Goal: Transaction & Acquisition: Purchase product/service

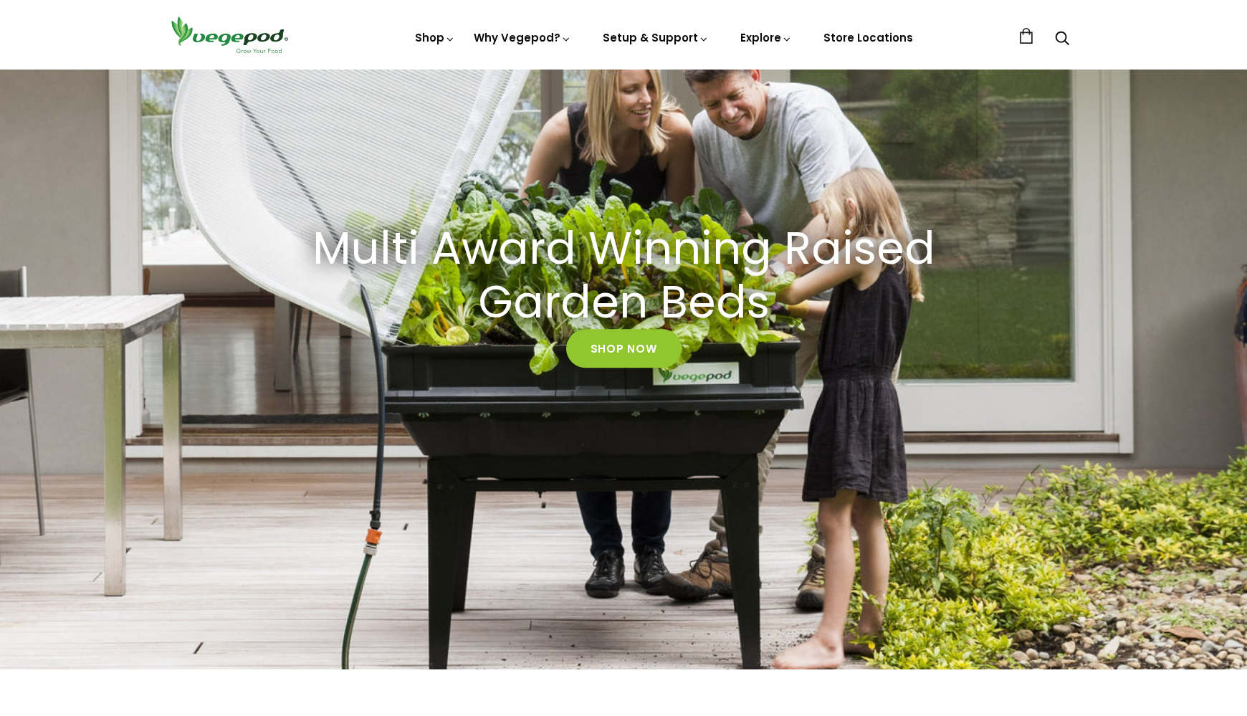
scroll to position [183, 0]
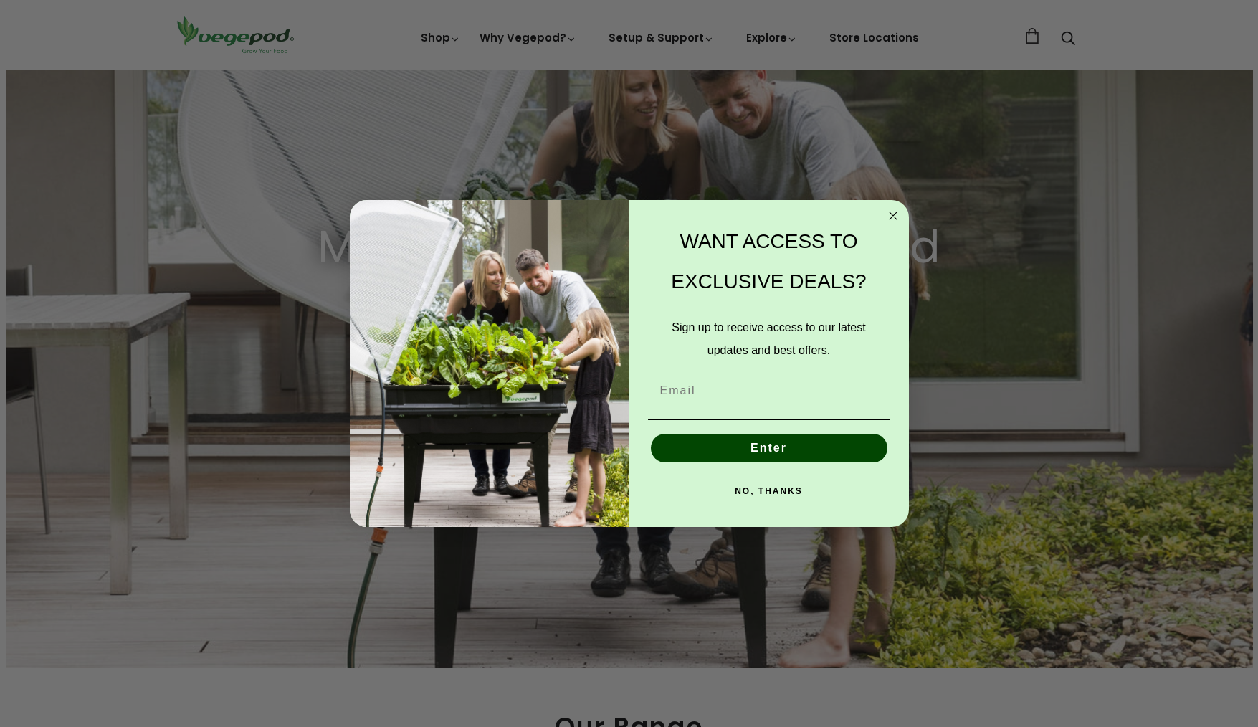
click at [898, 216] on circle "Close dialog" at bounding box center [893, 215] width 16 height 16
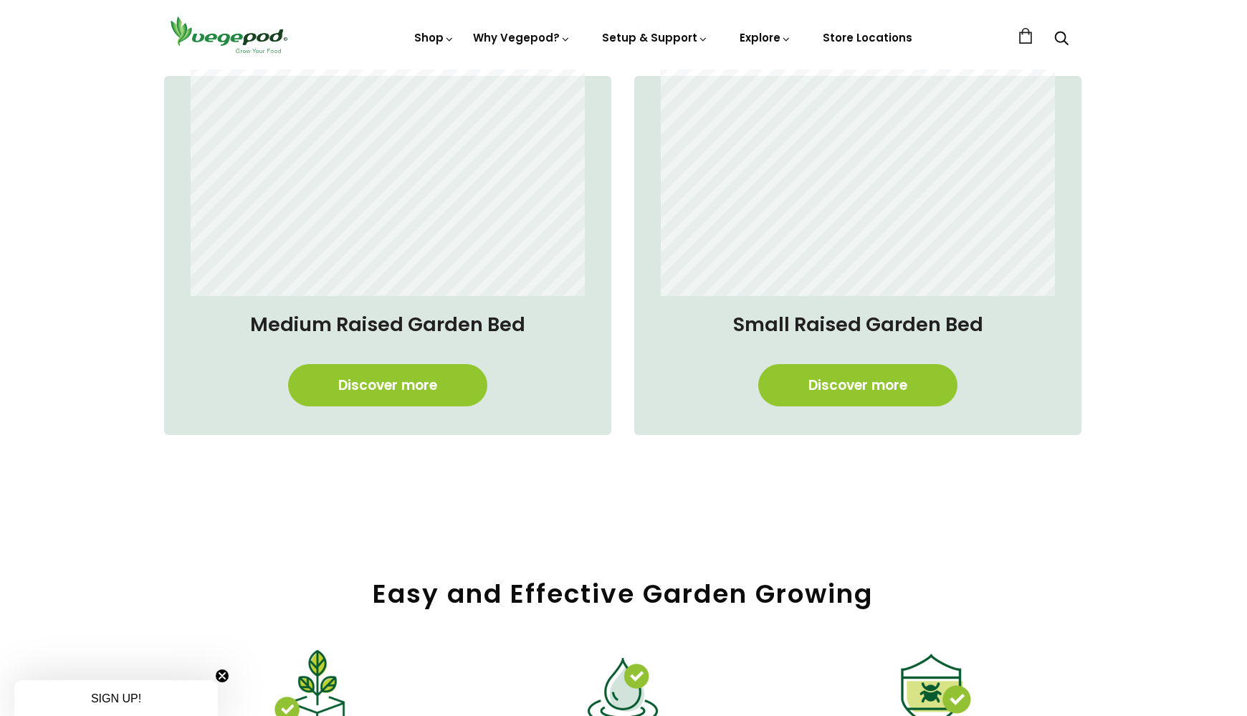
scroll to position [1270, 1]
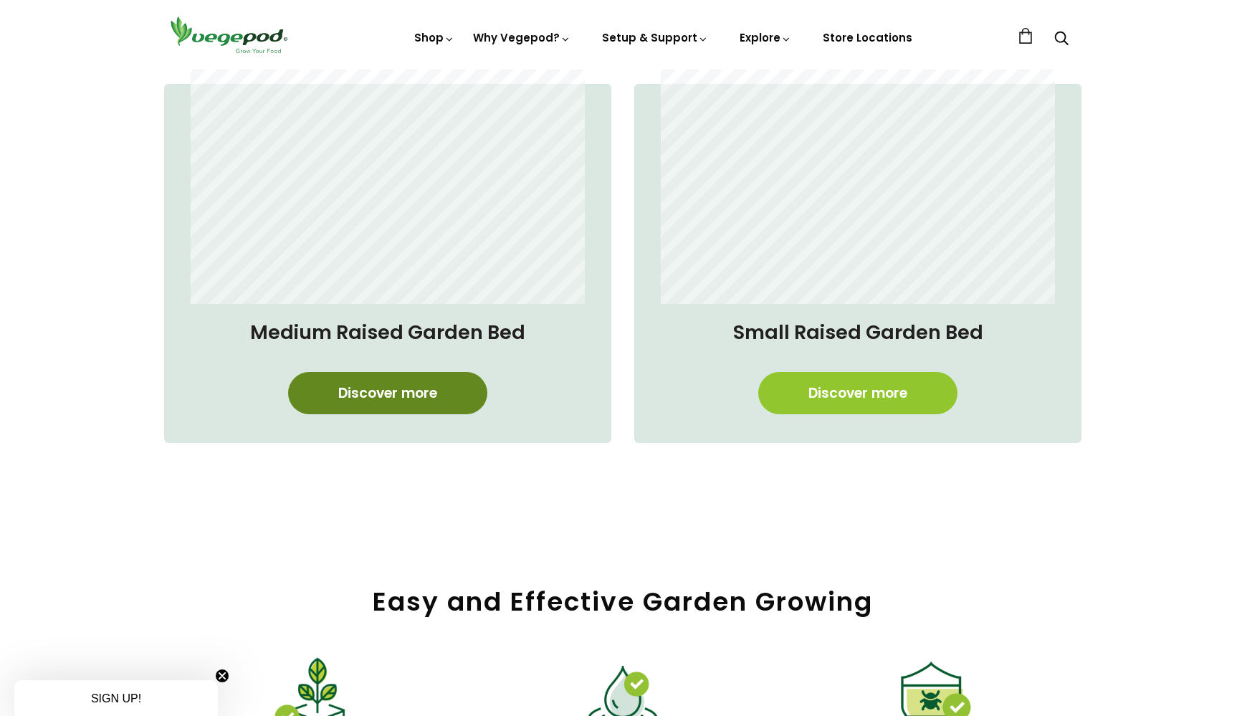
click at [410, 401] on link "Discover more" at bounding box center [387, 393] width 199 height 42
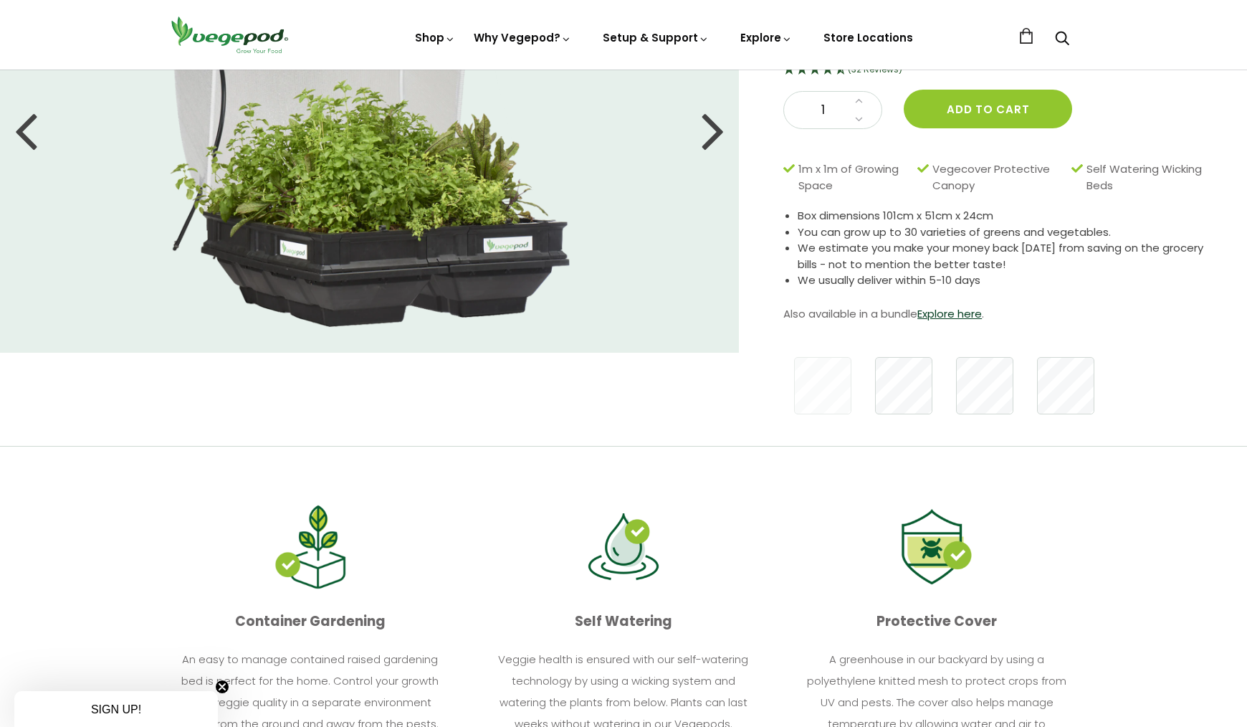
scroll to position [224, 0]
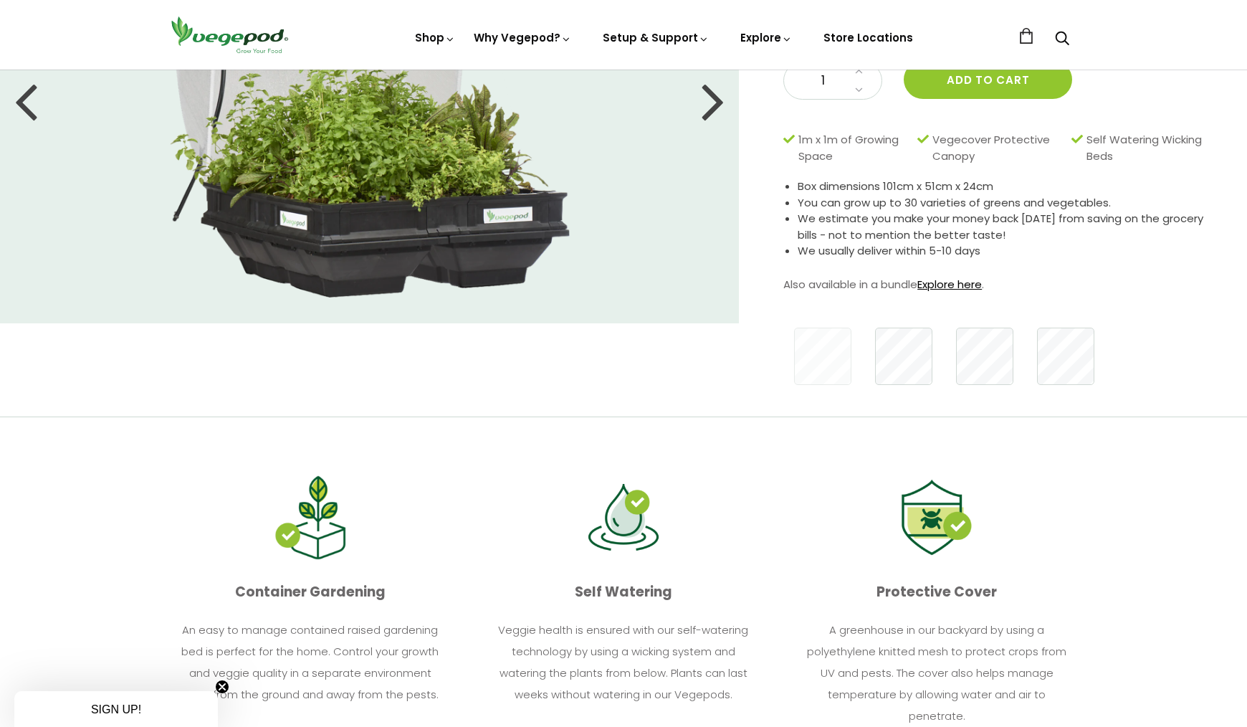
click at [948, 283] on link "Explore here" at bounding box center [950, 284] width 65 height 15
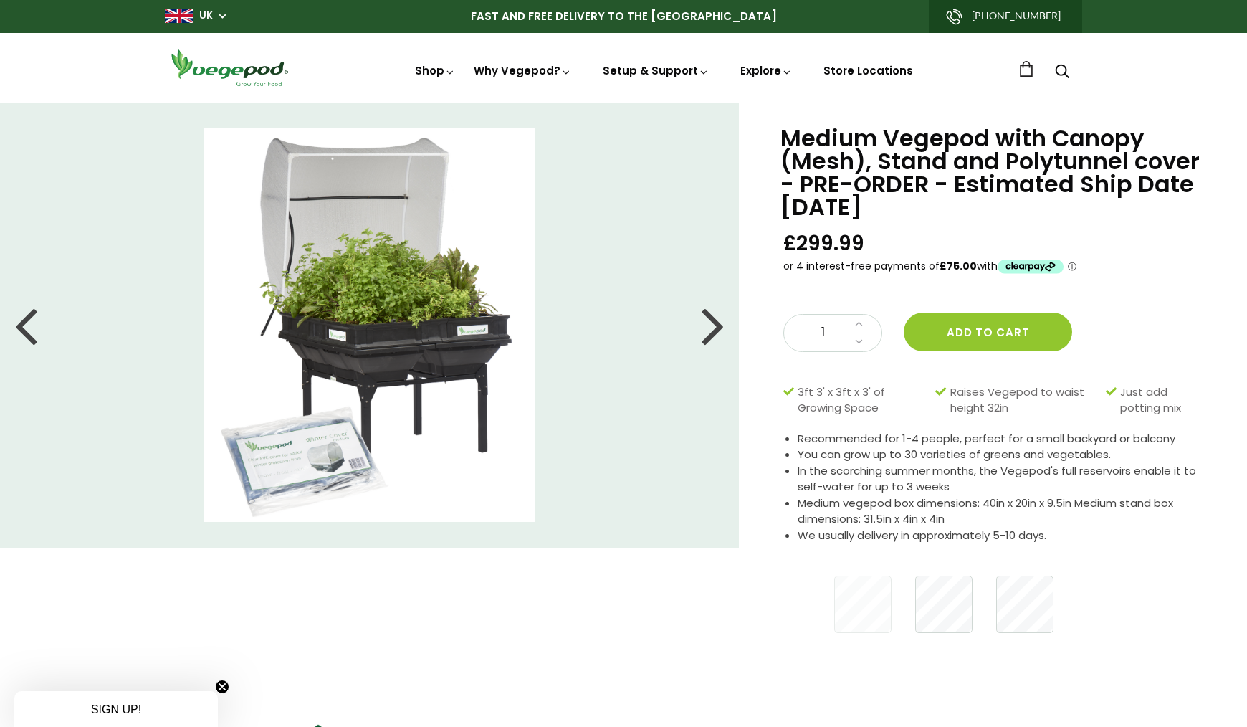
click at [716, 340] on div at bounding box center [713, 324] width 23 height 65
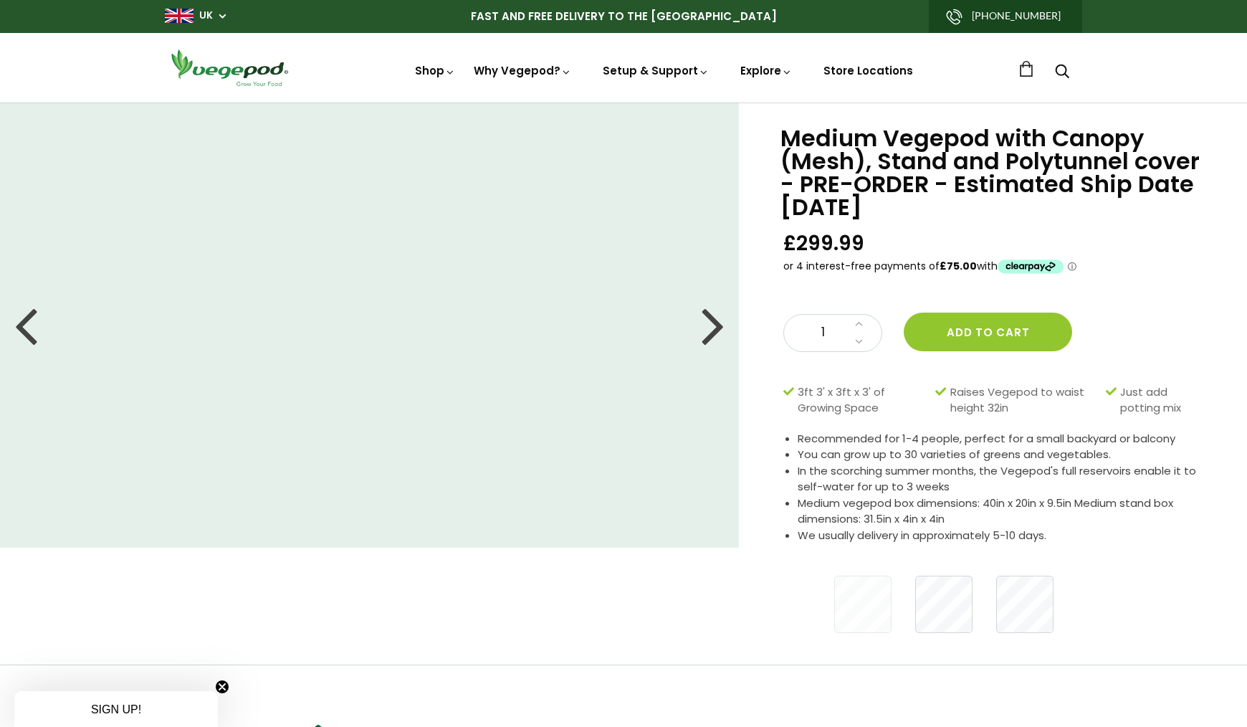
click at [28, 325] on div at bounding box center [25, 324] width 23 height 65
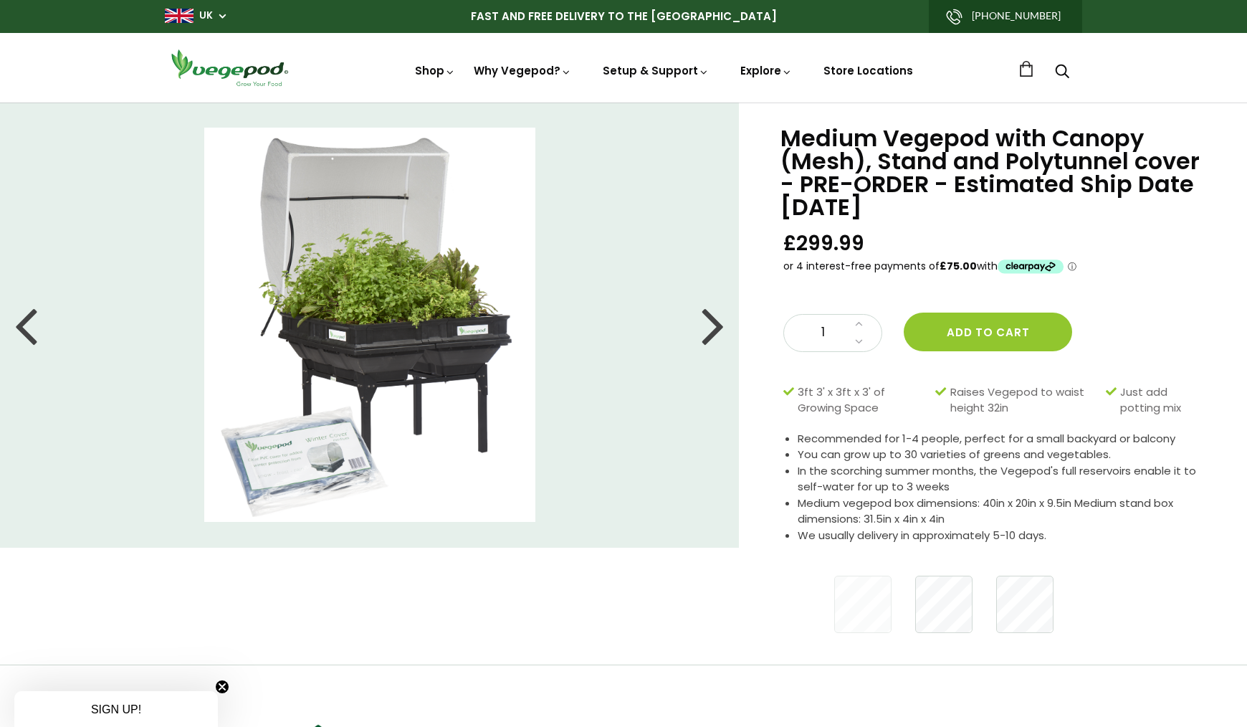
click at [723, 348] on div at bounding box center [713, 324] width 23 height 65
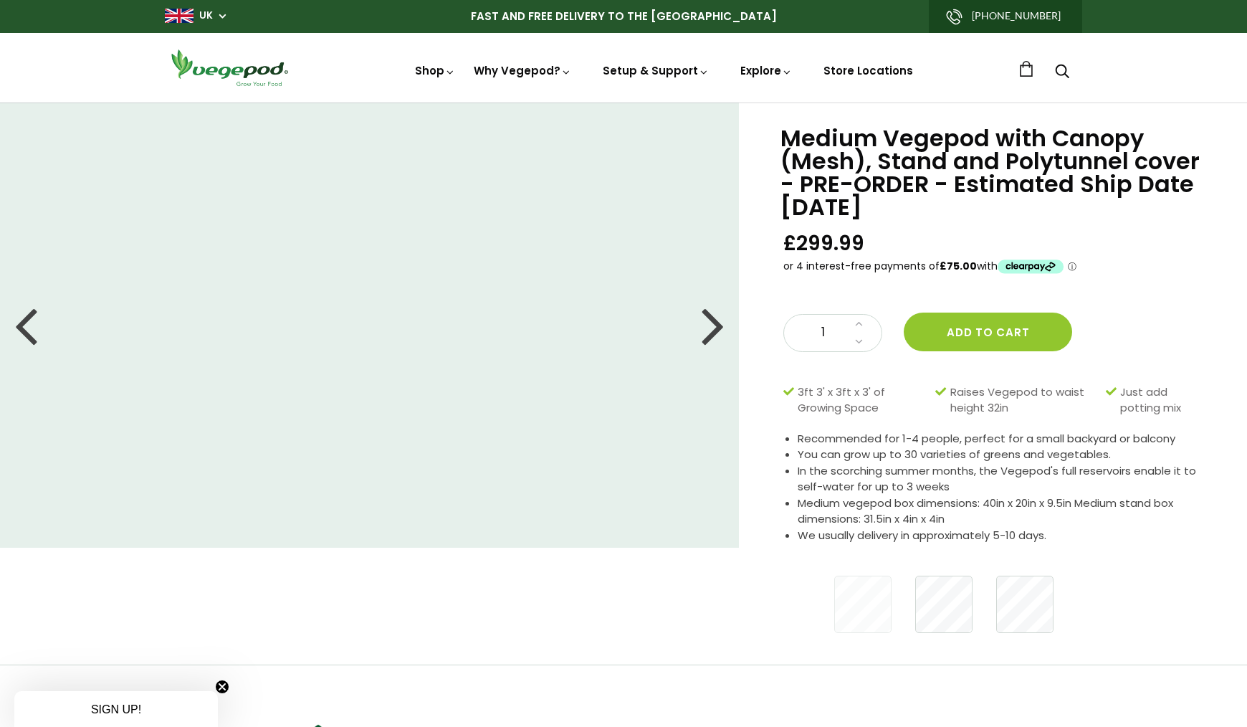
click at [720, 339] on div at bounding box center [713, 324] width 23 height 65
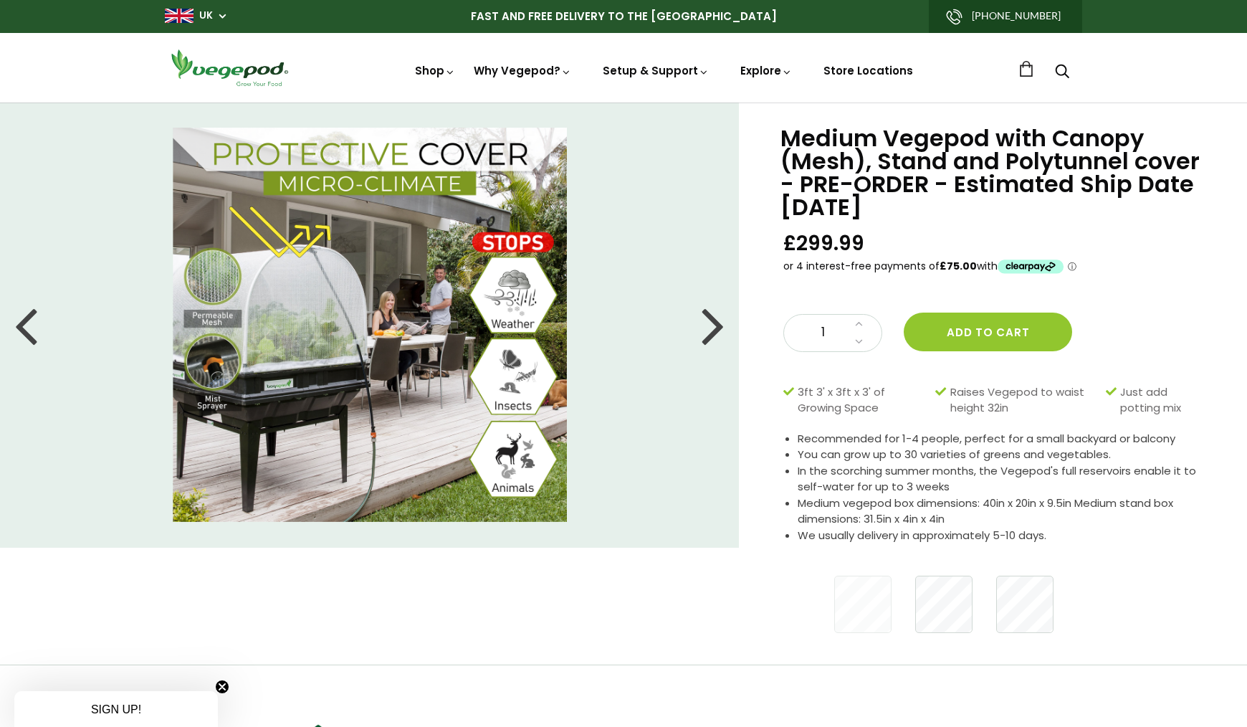
click at [717, 336] on div at bounding box center [713, 324] width 23 height 65
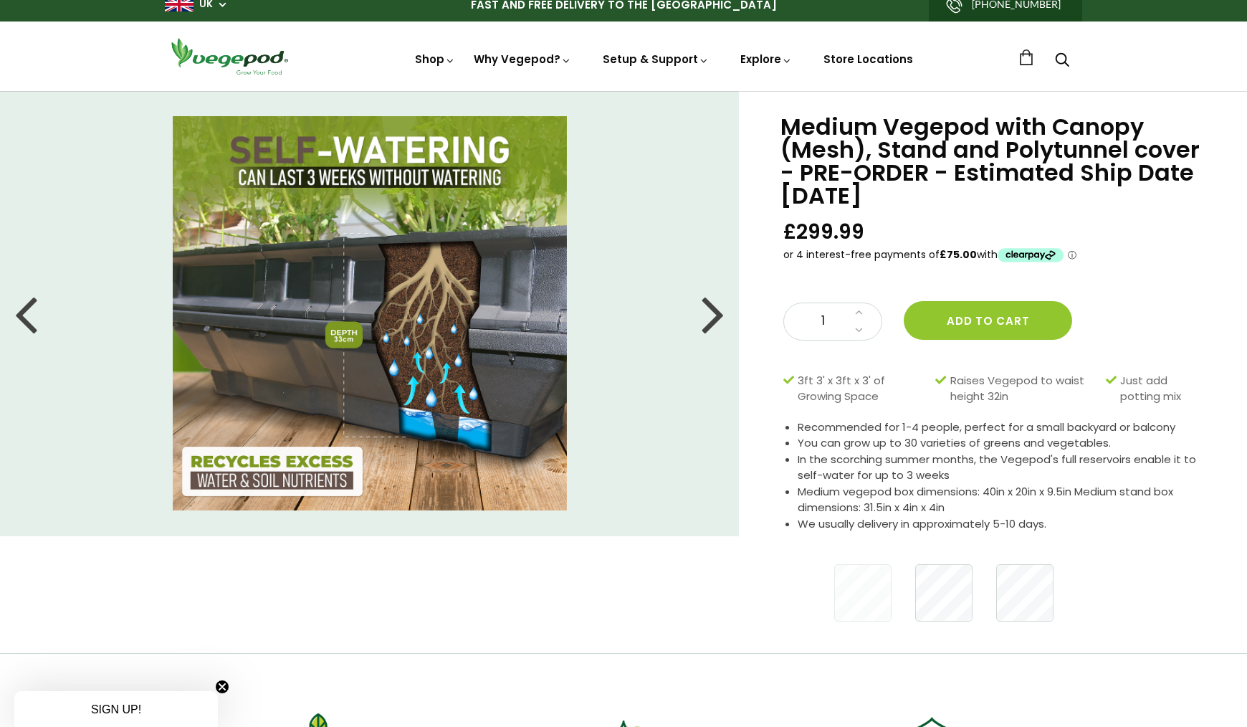
scroll to position [13, 0]
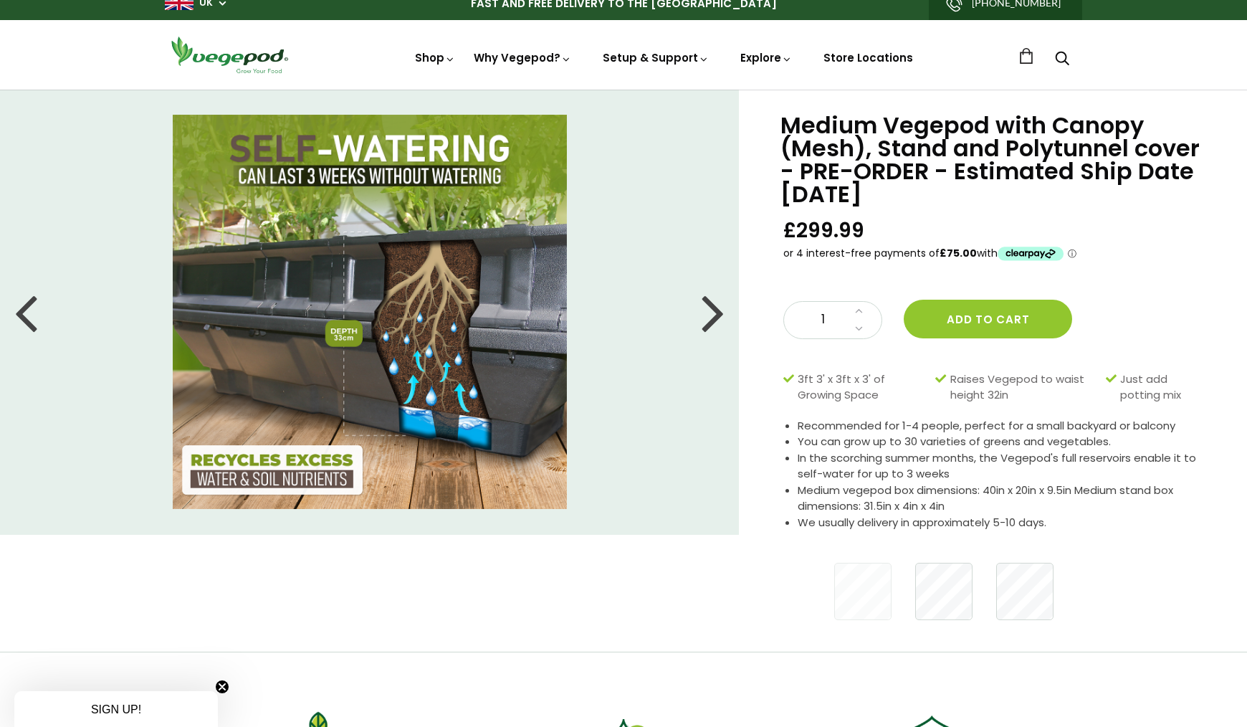
click at [717, 336] on div at bounding box center [713, 312] width 23 height 65
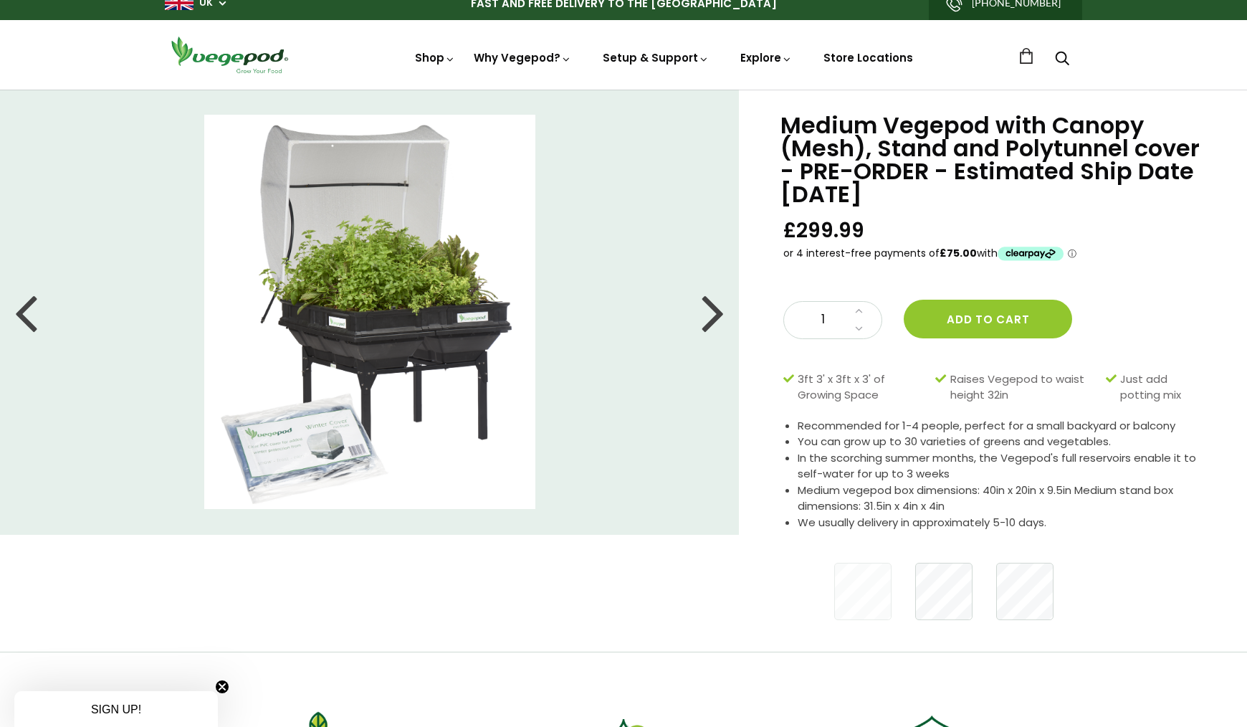
scroll to position [15, 0]
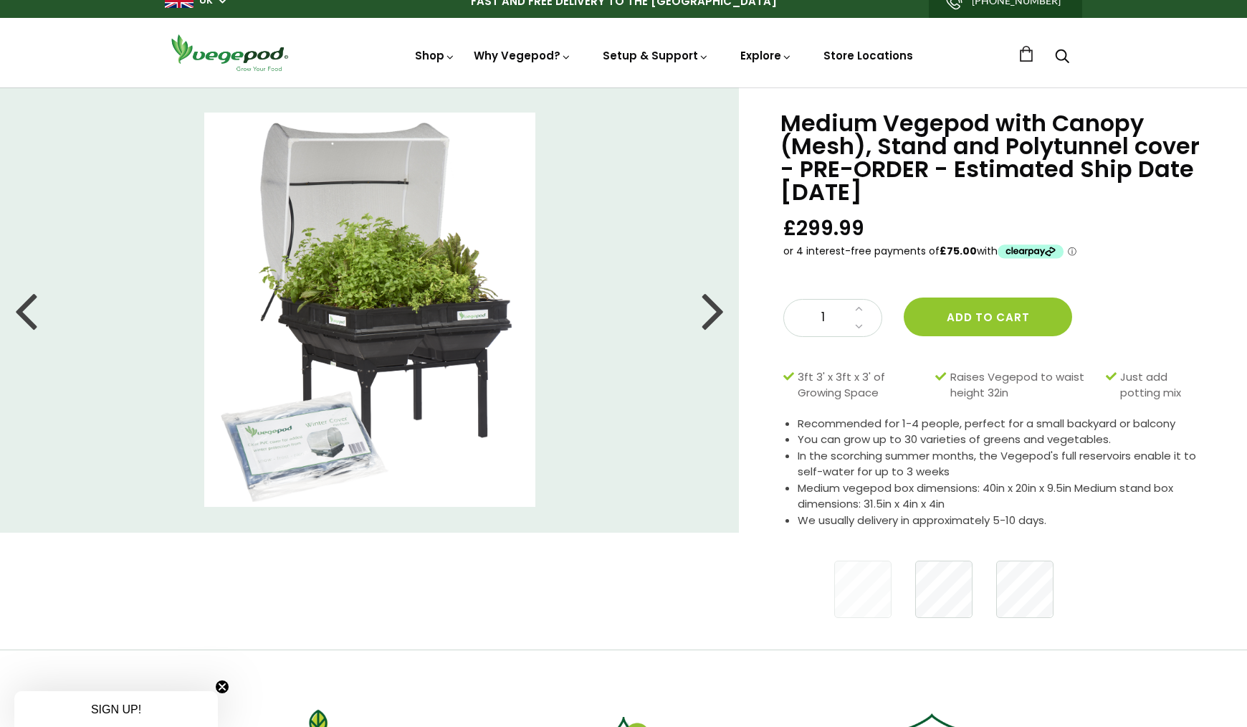
click at [717, 336] on div at bounding box center [713, 309] width 23 height 65
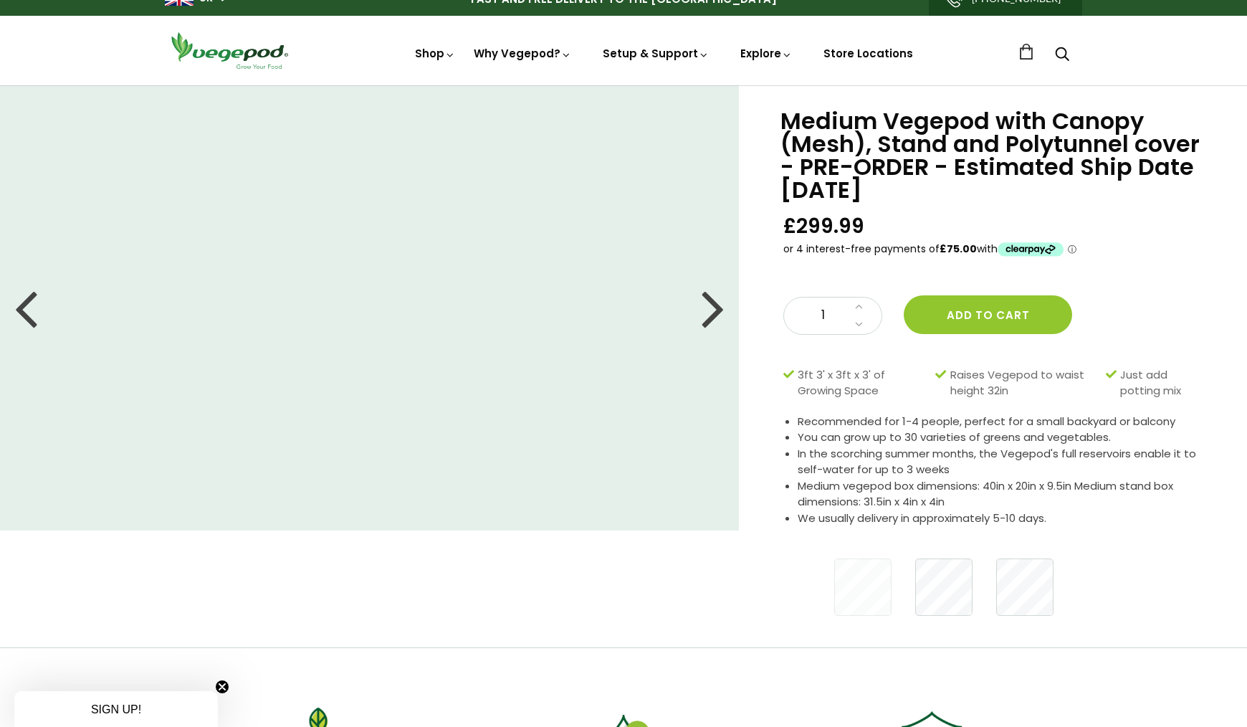
click at [717, 336] on div at bounding box center [713, 307] width 23 height 65
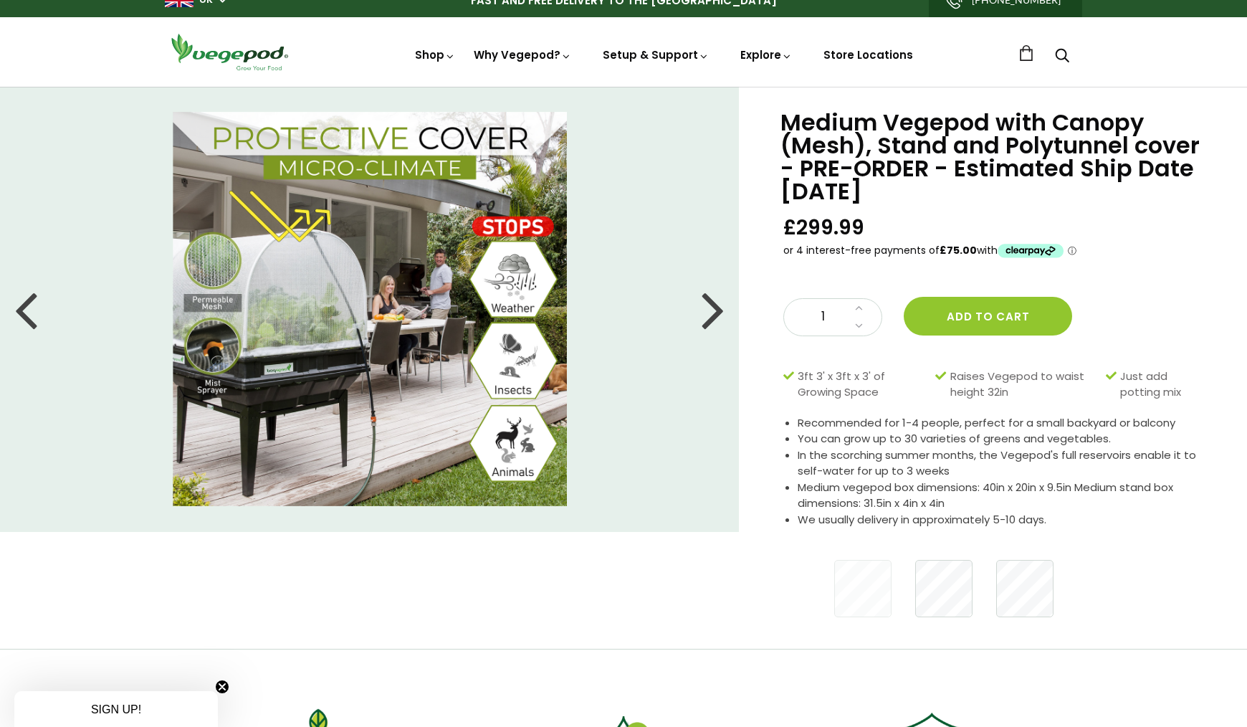
scroll to position [17, 0]
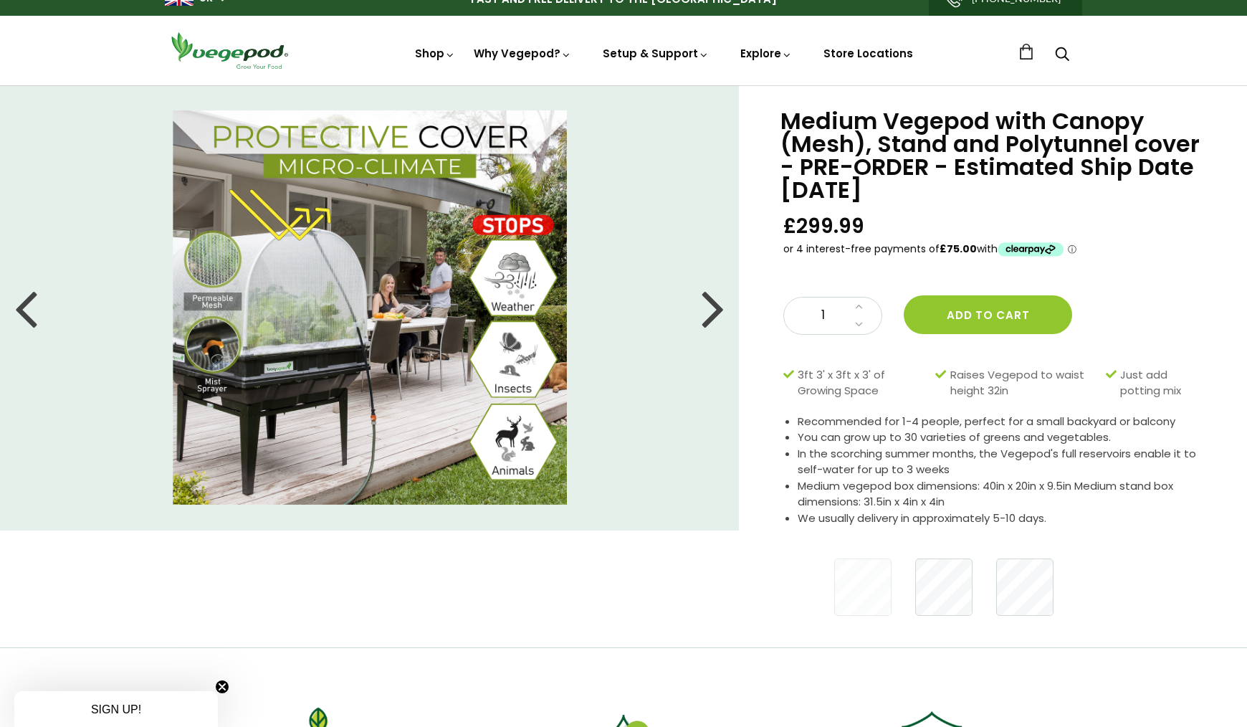
click at [717, 336] on div at bounding box center [713, 307] width 23 height 65
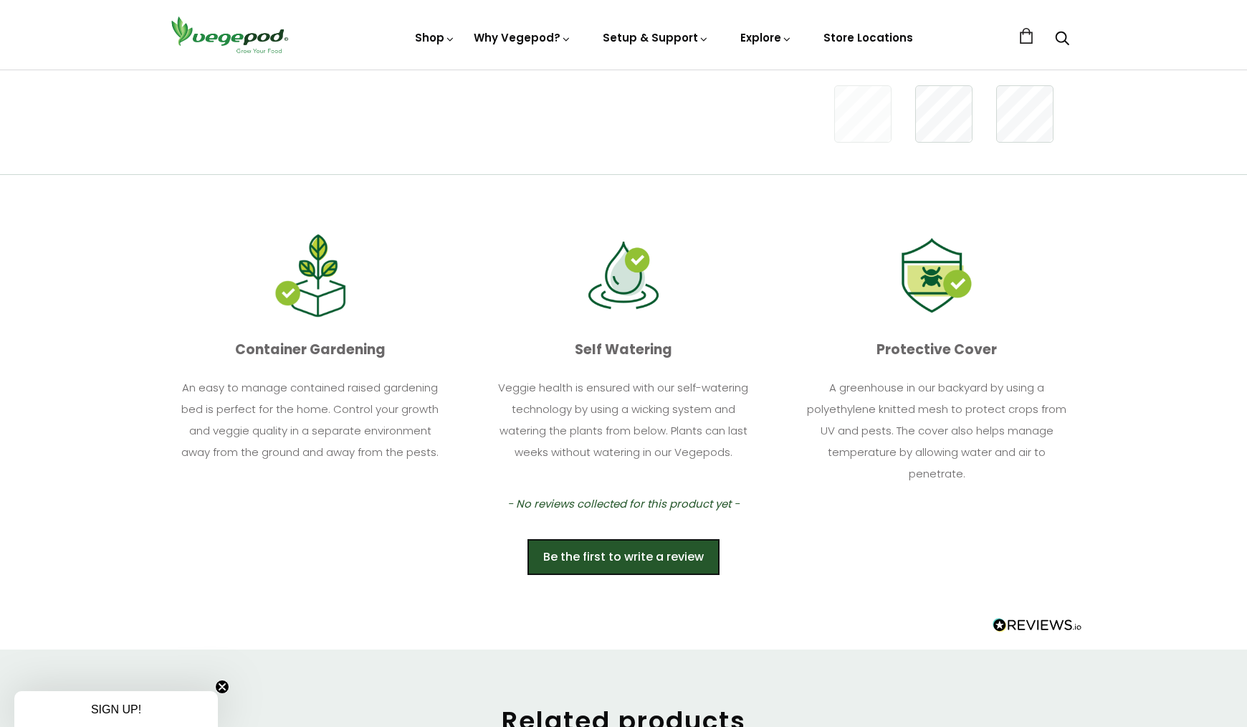
scroll to position [491, 0]
